Goal: Download file/media

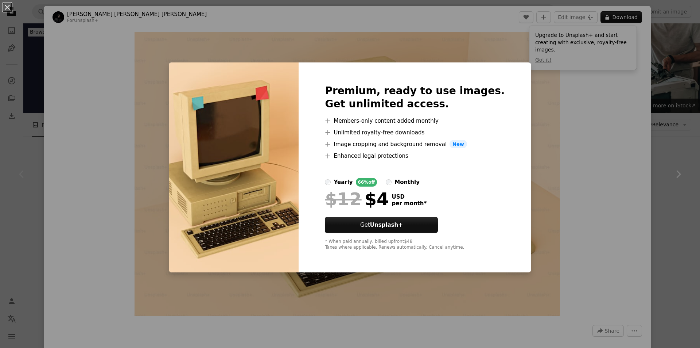
click at [545, 117] on div "An X shape Premium, ready to use images. Get unlimited access. A plus sign Memb…" at bounding box center [350, 174] width 700 height 348
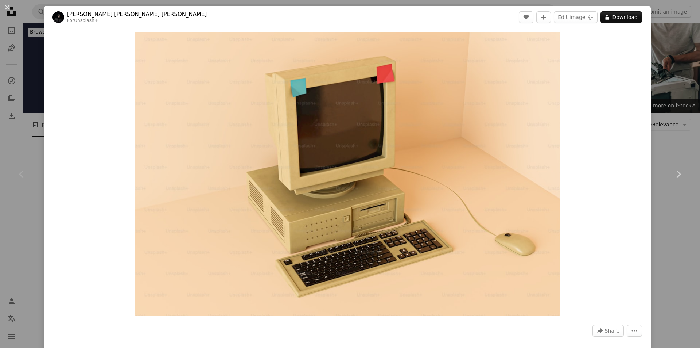
click at [669, 60] on div "An X shape Chevron left Chevron right [PERSON_NAME] [PERSON_NAME] [PERSON_NAME]…" at bounding box center [350, 174] width 700 height 348
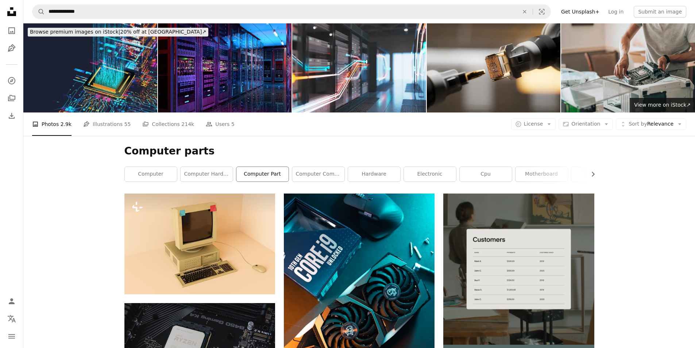
click at [262, 176] on link "computer part" at bounding box center [262, 174] width 52 height 15
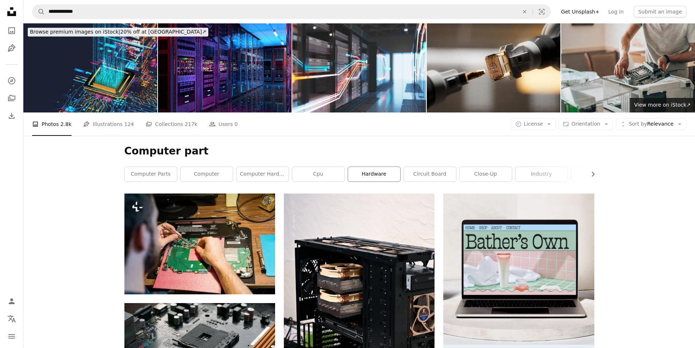
click at [357, 176] on link "hardware" at bounding box center [374, 174] width 52 height 15
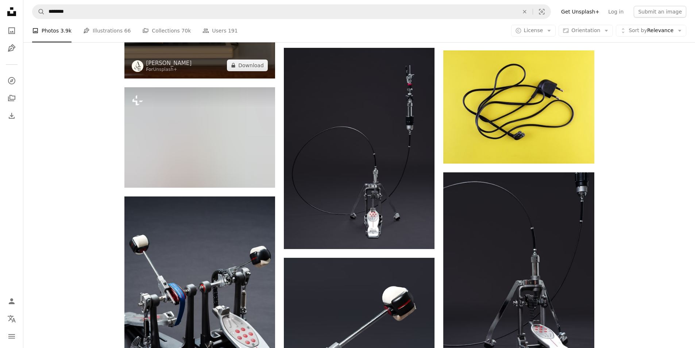
scroll to position [6602, 0]
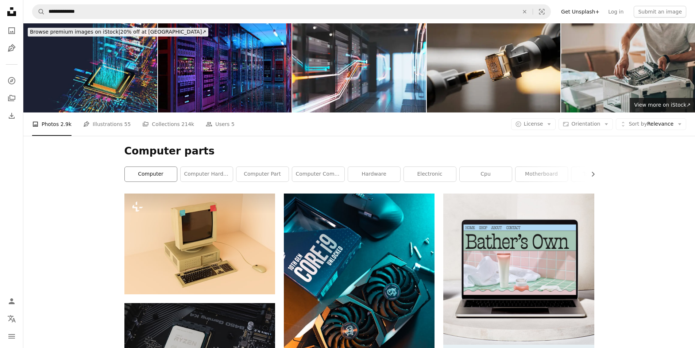
click at [155, 173] on link "computer" at bounding box center [151, 174] width 52 height 15
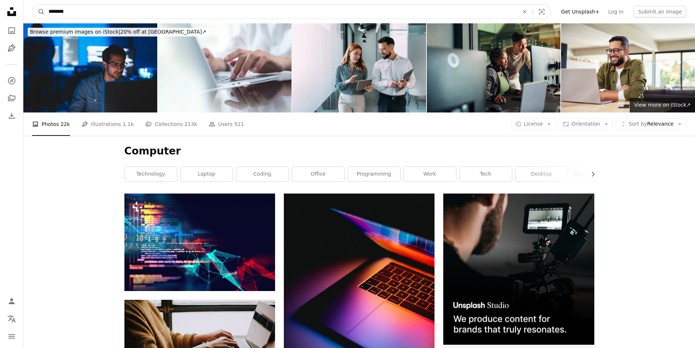
click at [86, 15] on input "********" at bounding box center [281, 12] width 472 height 14
type input "**********"
click at [32, 5] on button "A magnifying glass" at bounding box center [38, 12] width 12 height 14
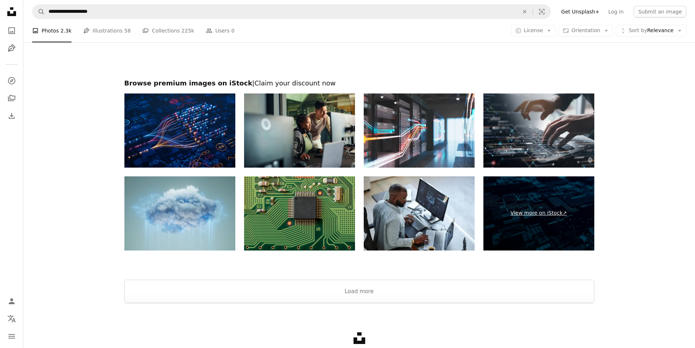
scroll to position [1290, 0]
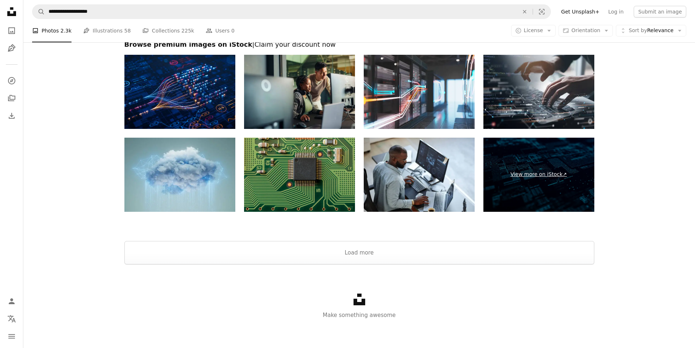
click at [554, 177] on link "View more on iStock ↗" at bounding box center [538, 175] width 111 height 74
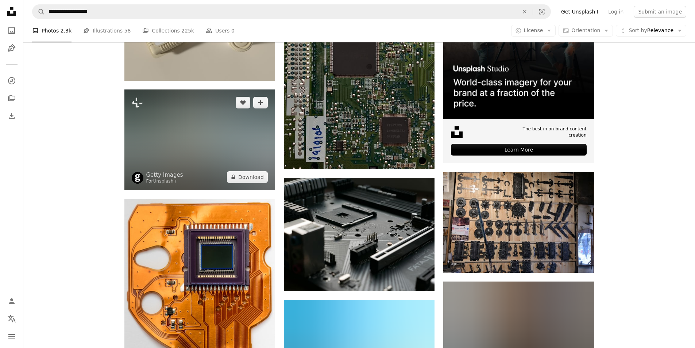
scroll to position [0, 0]
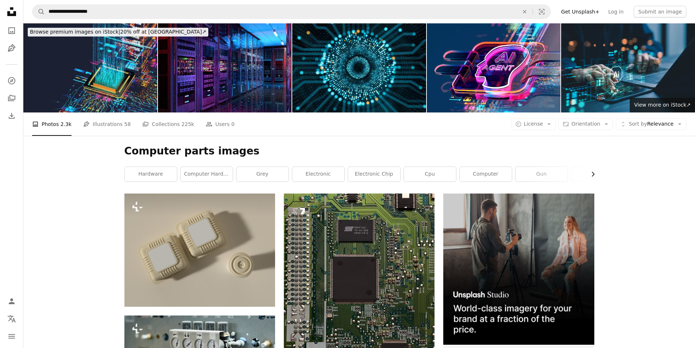
click at [589, 173] on icon "Chevron right" at bounding box center [592, 173] width 7 height 7
click at [590, 173] on icon "Chevron right" at bounding box center [592, 173] width 7 height 7
click at [299, 179] on link "computer" at bounding box center [289, 174] width 52 height 15
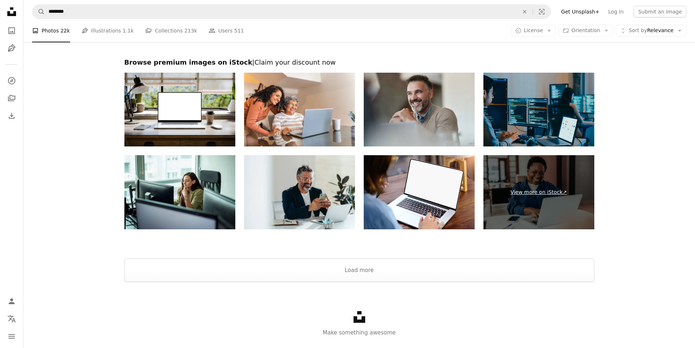
scroll to position [1277, 0]
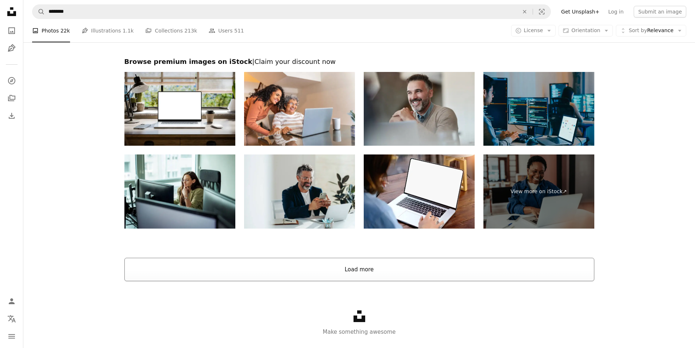
click at [378, 269] on button "Load more" at bounding box center [359, 269] width 470 height 23
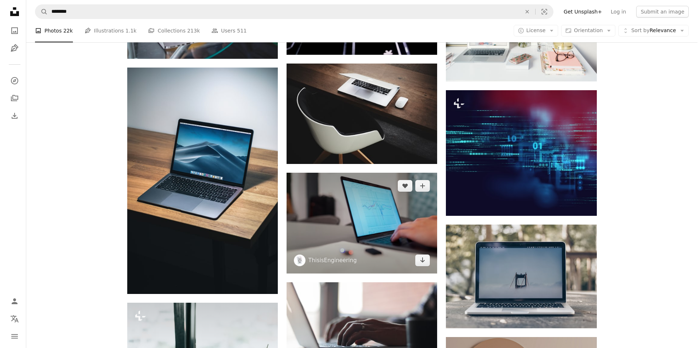
scroll to position [2699, 0]
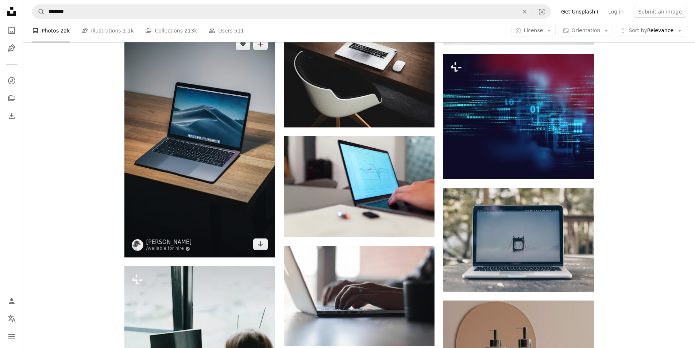
click at [193, 188] on img at bounding box center [199, 144] width 151 height 226
